Goal: Information Seeking & Learning: Learn about a topic

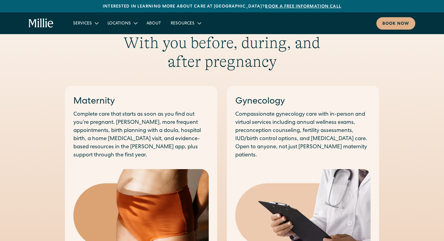
scroll to position [295, 0]
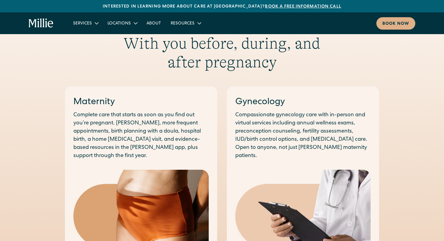
click at [138, 134] on p "Complete care that starts as soon as you find out you’re pregnant. [PERSON_NAME…" at bounding box center [140, 135] width 135 height 49
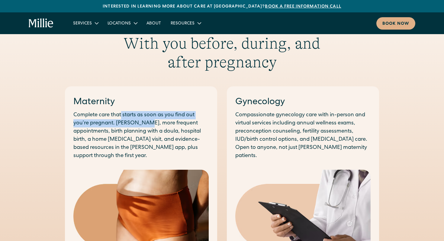
drag, startPoint x: 122, startPoint y: 118, endPoint x: 145, endPoint y: 120, distance: 22.4
click at [145, 119] on p "Complete care that starts as soon as you find out you’re pregnant. [PERSON_NAME…" at bounding box center [140, 135] width 135 height 49
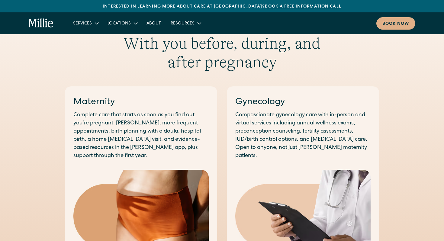
click at [138, 122] on p "Complete care that starts as soon as you find out you’re pregnant. [PERSON_NAME…" at bounding box center [140, 135] width 135 height 49
drag, startPoint x: 112, startPoint y: 132, endPoint x: 178, endPoint y: 130, distance: 65.6
click at [178, 130] on p "Complete care that starts as soon as you find out you’re pregnant. [PERSON_NAME…" at bounding box center [140, 135] width 135 height 49
click at [182, 140] on p "Complete care that starts as soon as you find out you’re pregnant. [PERSON_NAME…" at bounding box center [140, 135] width 135 height 49
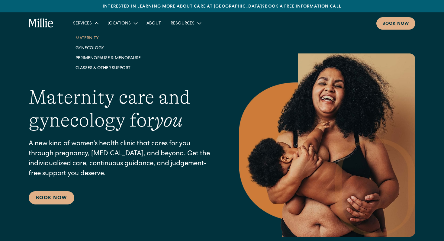
click at [87, 38] on link "Maternity" at bounding box center [108, 38] width 75 height 10
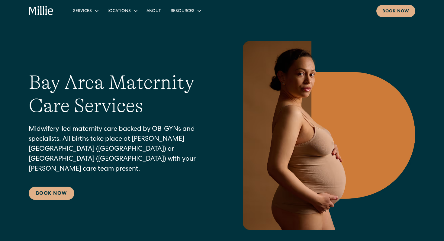
click at [44, 12] on icon "home" at bounding box center [41, 11] width 25 height 10
